Goal: Leave review/rating: Leave review/rating

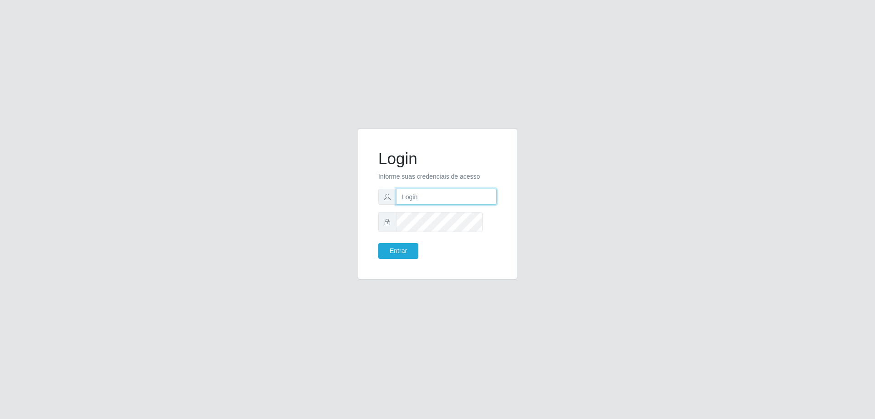
click at [439, 205] on input "text" at bounding box center [446, 197] width 101 height 16
type input "[PERSON_NAME][EMAIL_ADDRESS][DOMAIN_NAME]"
click at [378, 243] on button "Entrar" at bounding box center [398, 251] width 40 height 16
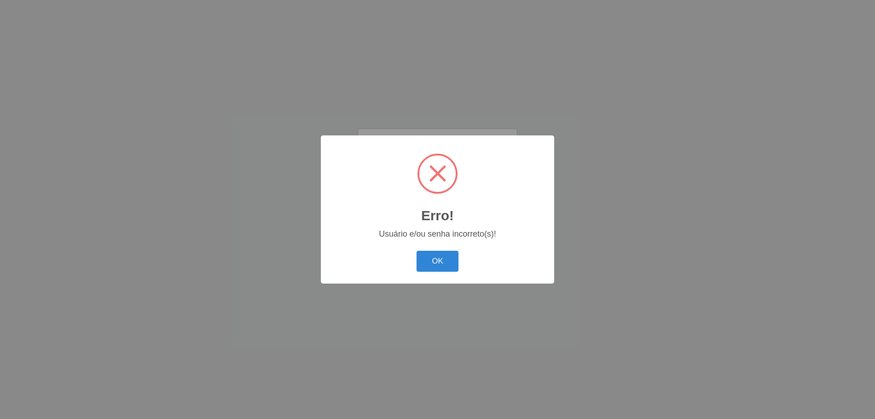
click at [417, 269] on button "OK" at bounding box center [438, 261] width 42 height 21
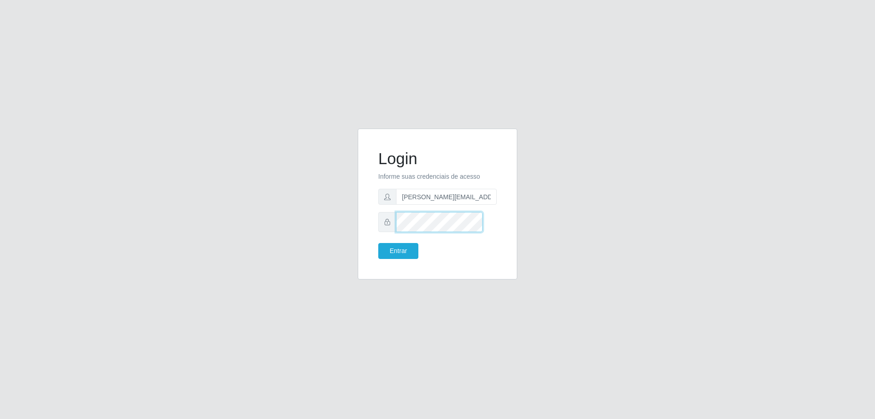
click at [378, 243] on button "Entrar" at bounding box center [398, 251] width 40 height 16
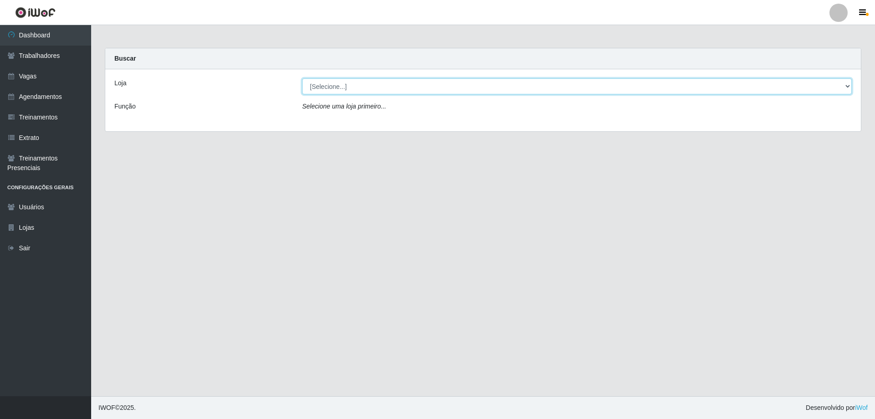
click at [311, 94] on select "[Selecione...] [GEOGRAPHIC_DATA] - [GEOGRAPHIC_DATA]" at bounding box center [577, 86] width 550 height 16
select select "524"
click at [303, 86] on select "[Selecione...] [GEOGRAPHIC_DATA] - [GEOGRAPHIC_DATA]" at bounding box center [577, 86] width 550 height 16
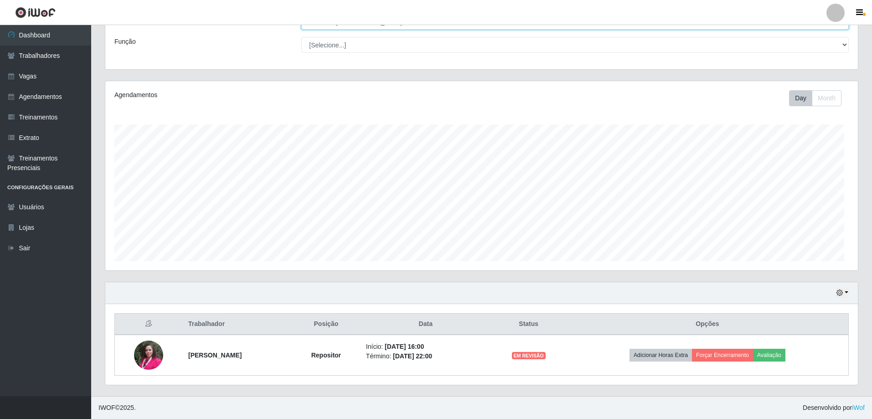
scroll to position [124, 0]
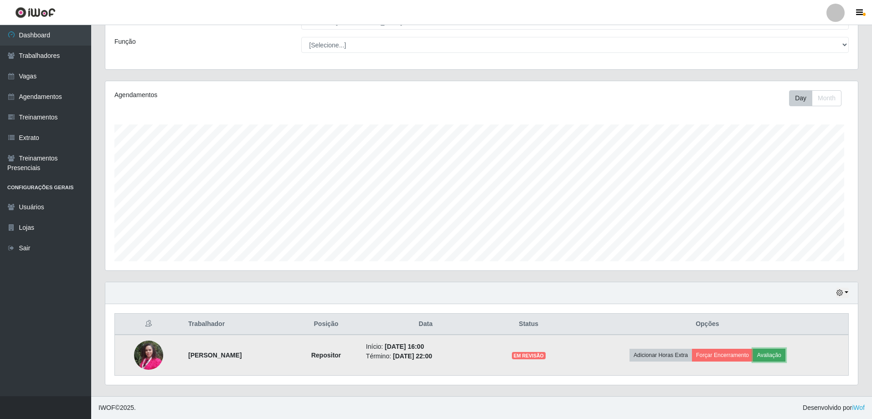
click at [786, 349] on button "Avaliação" at bounding box center [769, 355] width 32 height 13
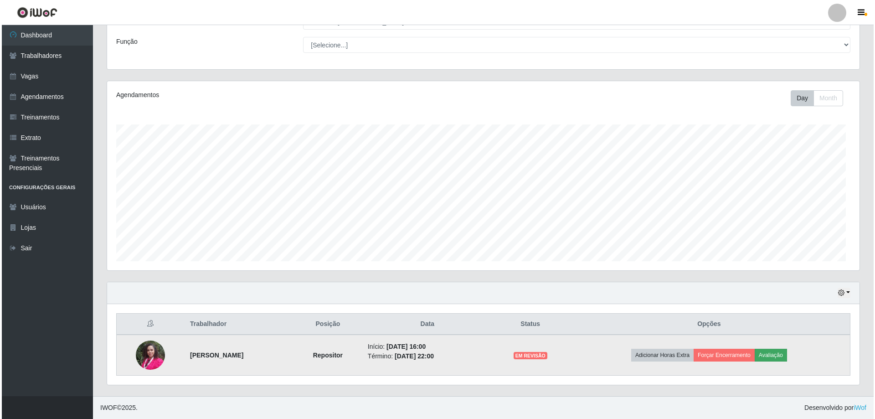
scroll to position [198, 749]
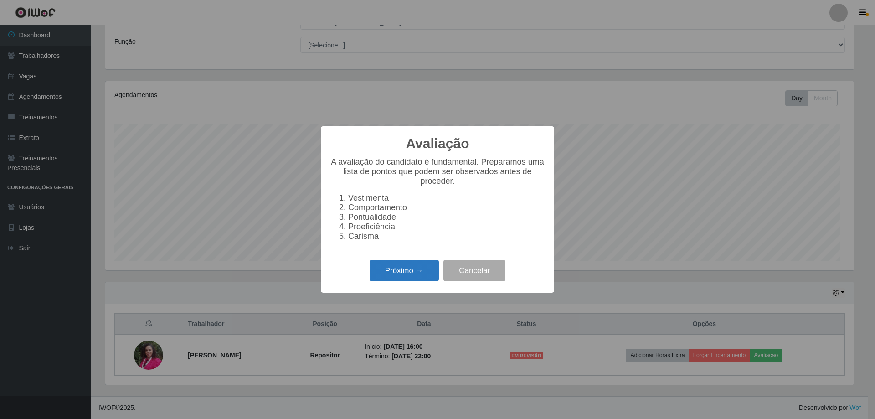
click at [405, 281] on button "Próximo →" at bounding box center [404, 270] width 69 height 21
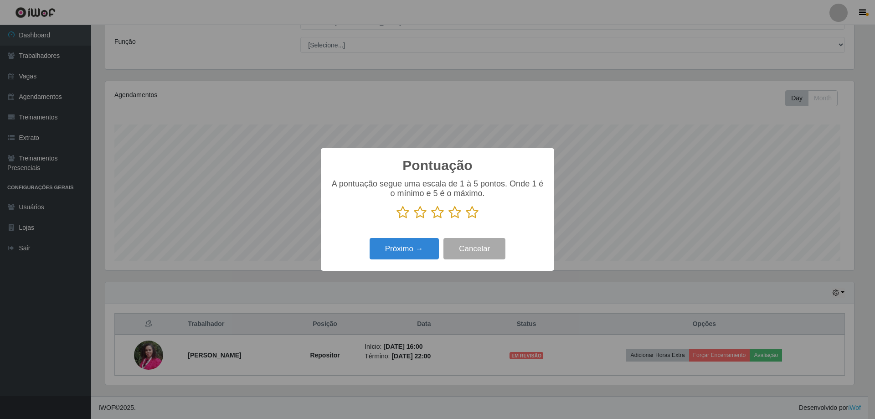
click at [475, 218] on icon at bounding box center [472, 213] width 13 height 14
click at [466, 219] on input "radio" at bounding box center [466, 219] width 0 height 0
click at [417, 252] on button "Próximo →" at bounding box center [404, 248] width 69 height 21
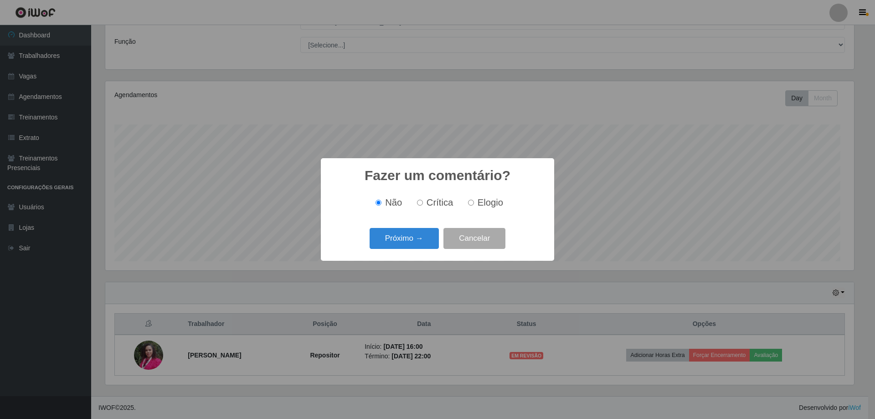
click at [474, 204] on input "Elogio" at bounding box center [471, 203] width 6 height 6
radio input "true"
click at [418, 246] on button "Próximo →" at bounding box center [404, 238] width 69 height 21
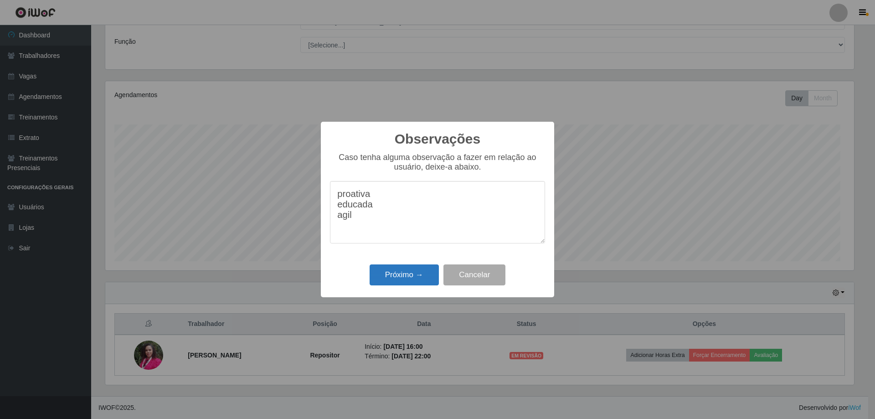
type textarea "proativa educada agil"
click at [410, 286] on button "Próximo →" at bounding box center [404, 274] width 69 height 21
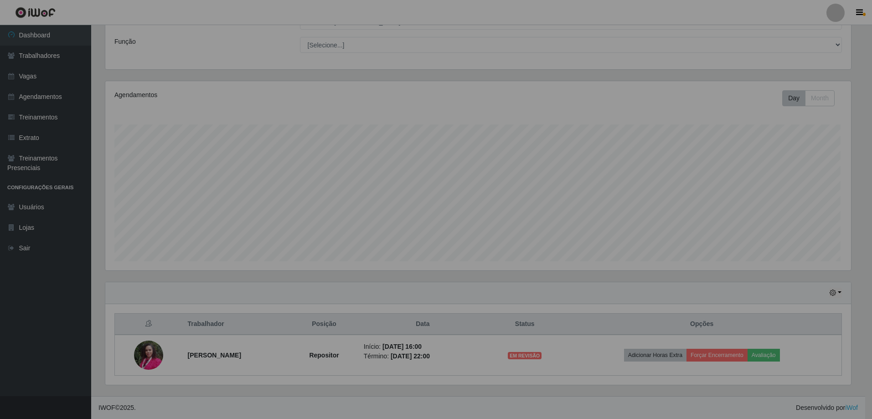
scroll to position [198, 753]
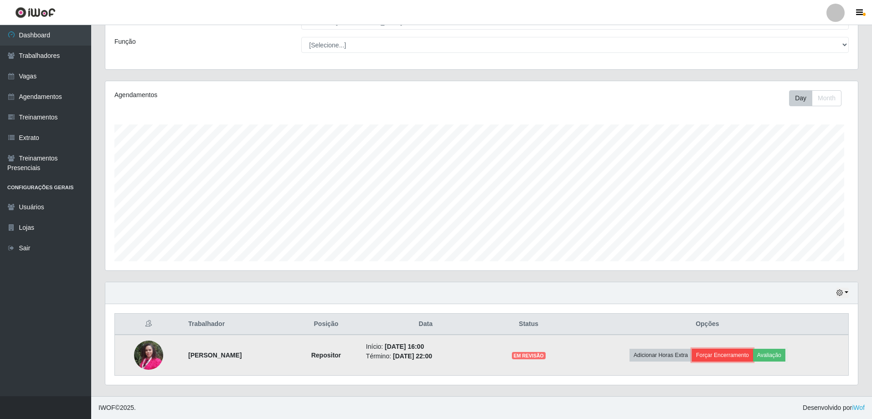
click at [749, 349] on button "Forçar Encerramento" at bounding box center [722, 355] width 61 height 13
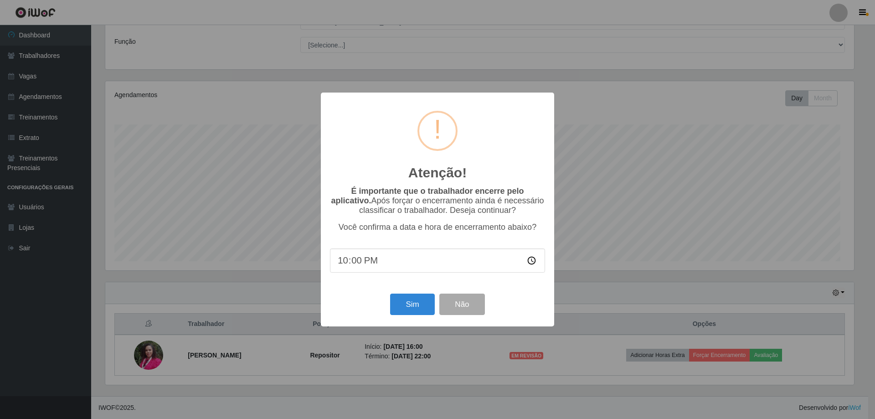
click at [359, 273] on input "22:00" at bounding box center [437, 260] width 215 height 24
click at [348, 273] on input "22:00" at bounding box center [437, 260] width 215 height 24
click at [347, 273] on input "22:00" at bounding box center [437, 260] width 215 height 24
click at [343, 273] on input "22:00" at bounding box center [437, 260] width 215 height 24
type input "22:20"
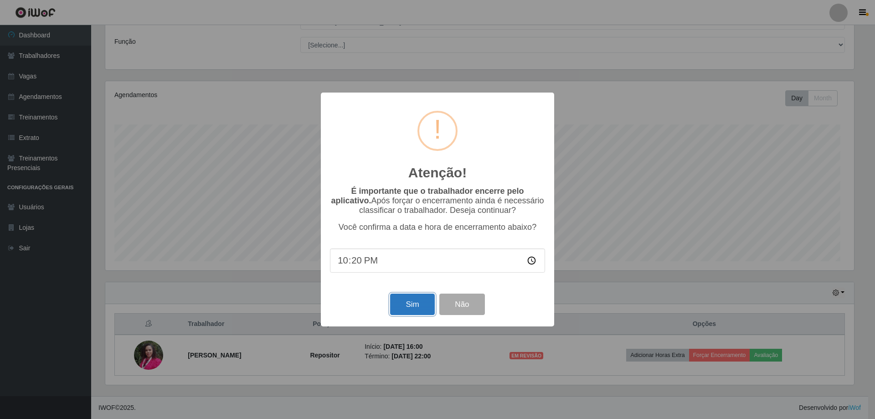
click at [405, 315] on button "Sim" at bounding box center [412, 304] width 44 height 21
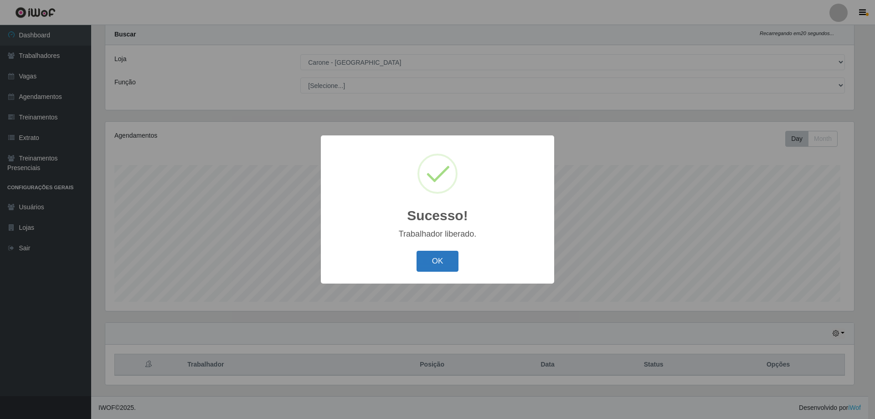
click at [440, 272] on button "OK" at bounding box center [438, 261] width 42 height 21
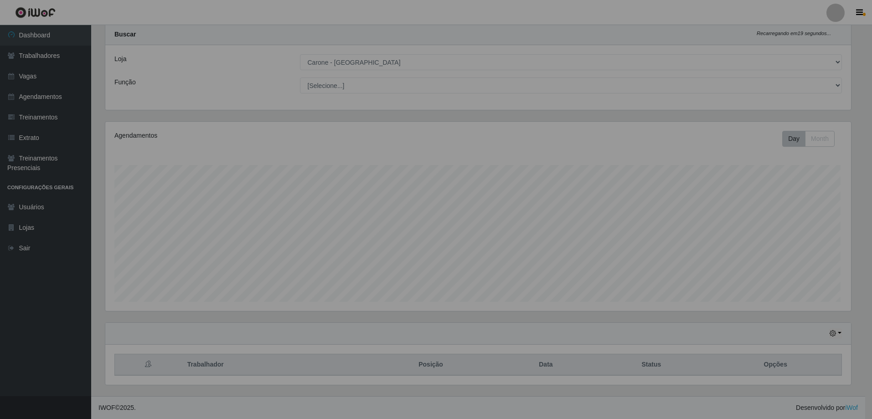
scroll to position [198, 753]
